Goal: Information Seeking & Learning: Learn about a topic

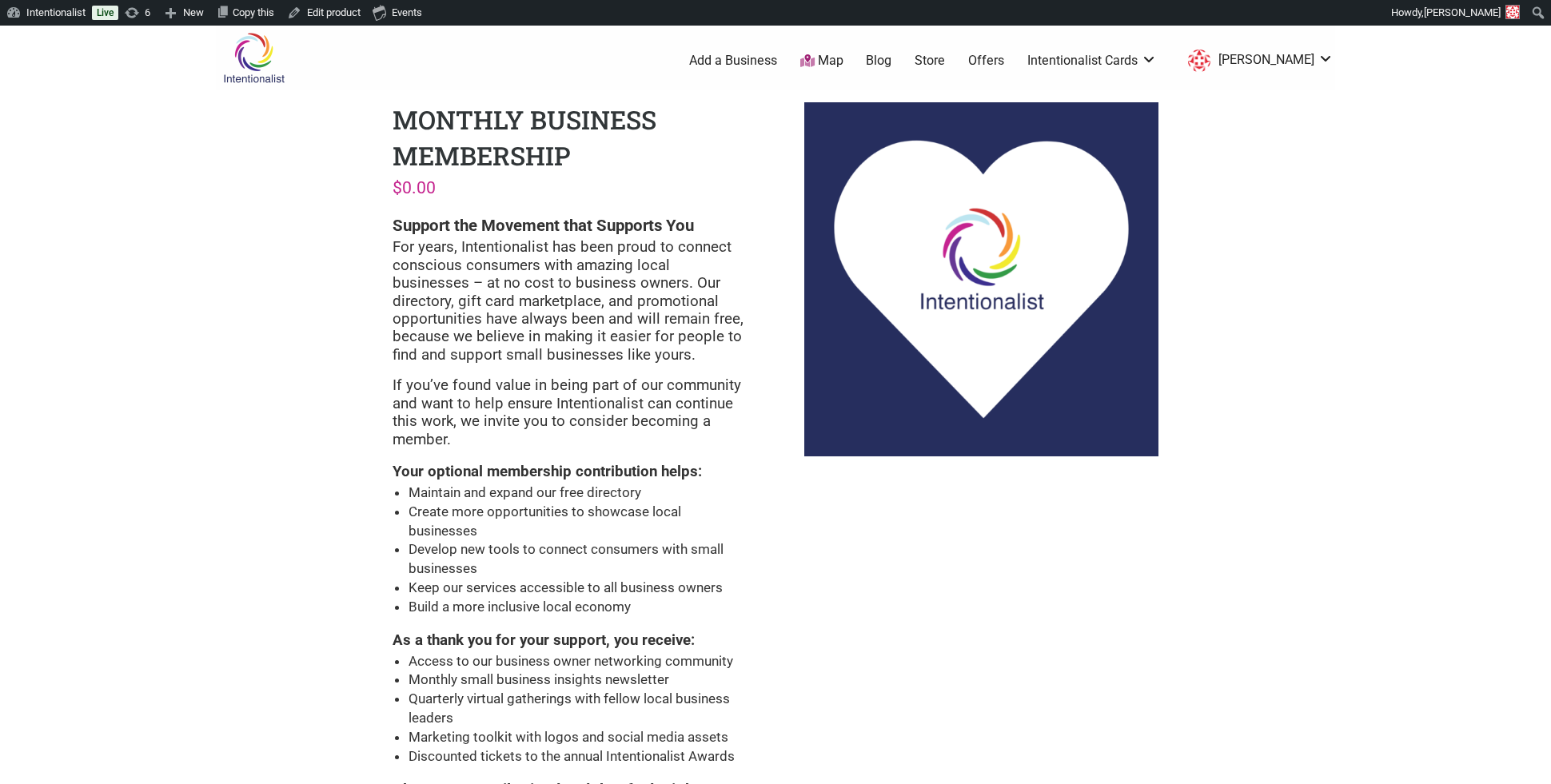
click at [892, 62] on link "Blog" at bounding box center [878, 60] width 26 height 17
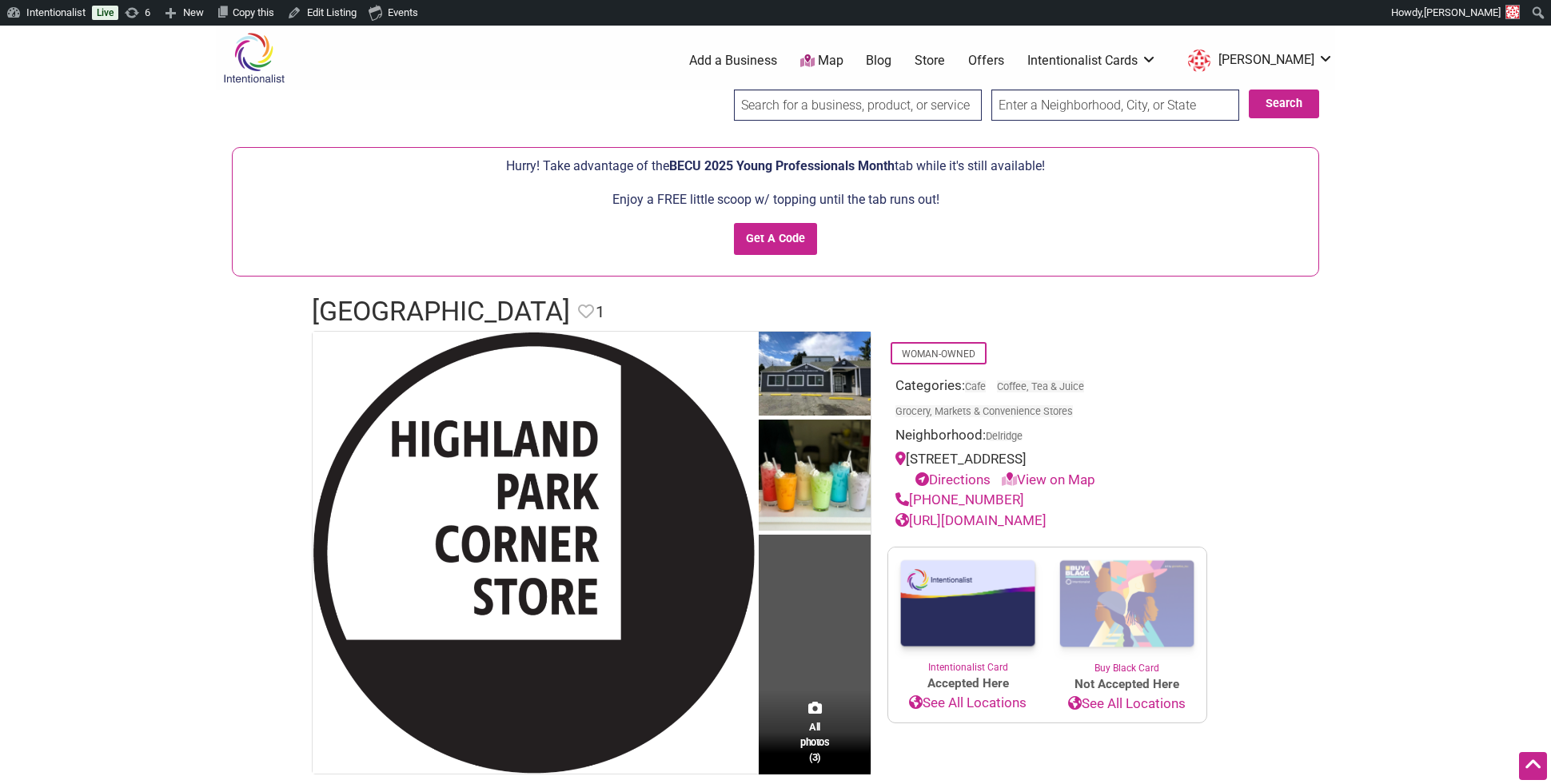
scroll to position [704, 0]
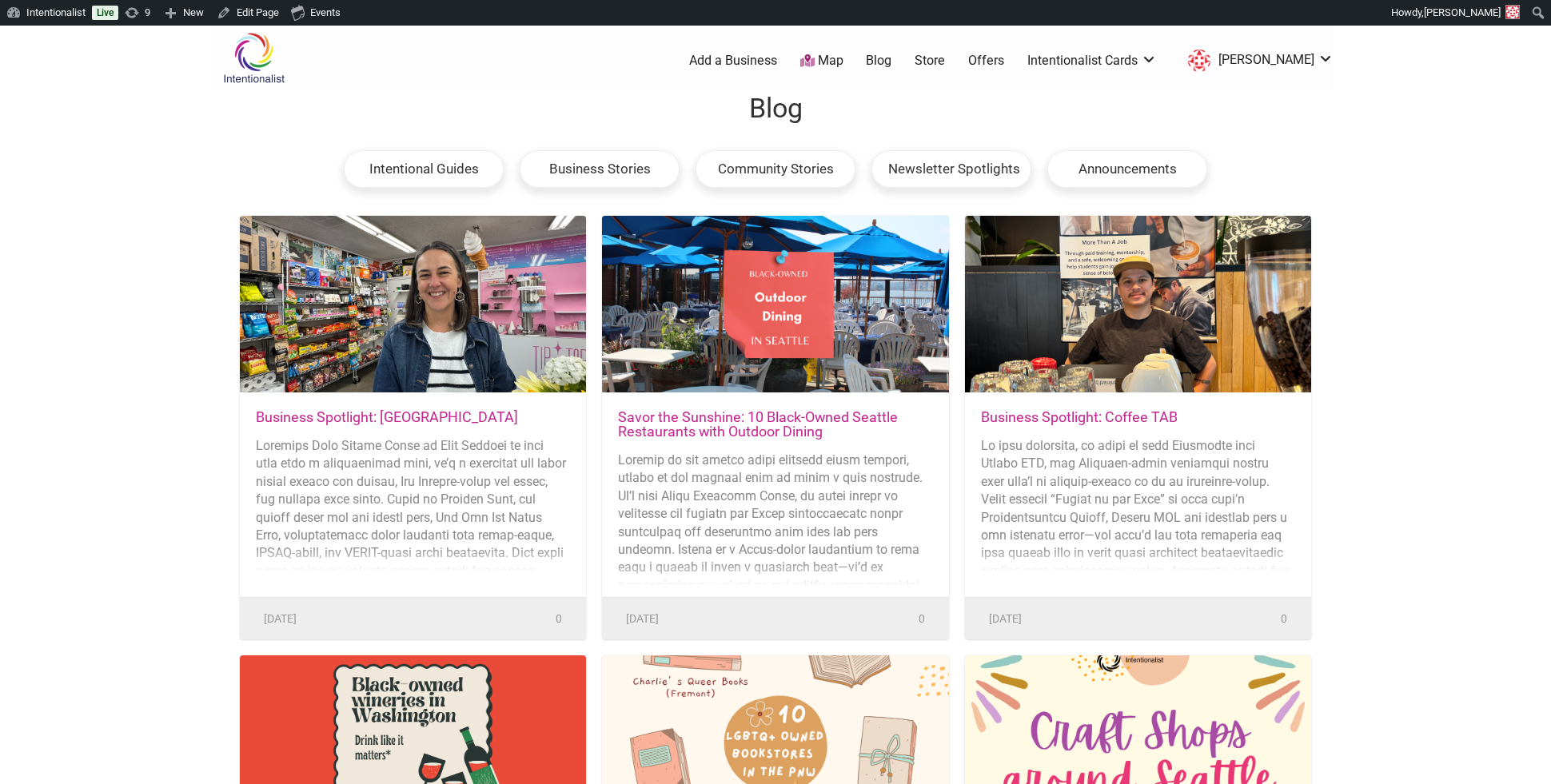
click at [448, 417] on link "Business Spotlight: [GEOGRAPHIC_DATA]" at bounding box center [387, 416] width 262 height 16
